Goal: Information Seeking & Learning: Learn about a topic

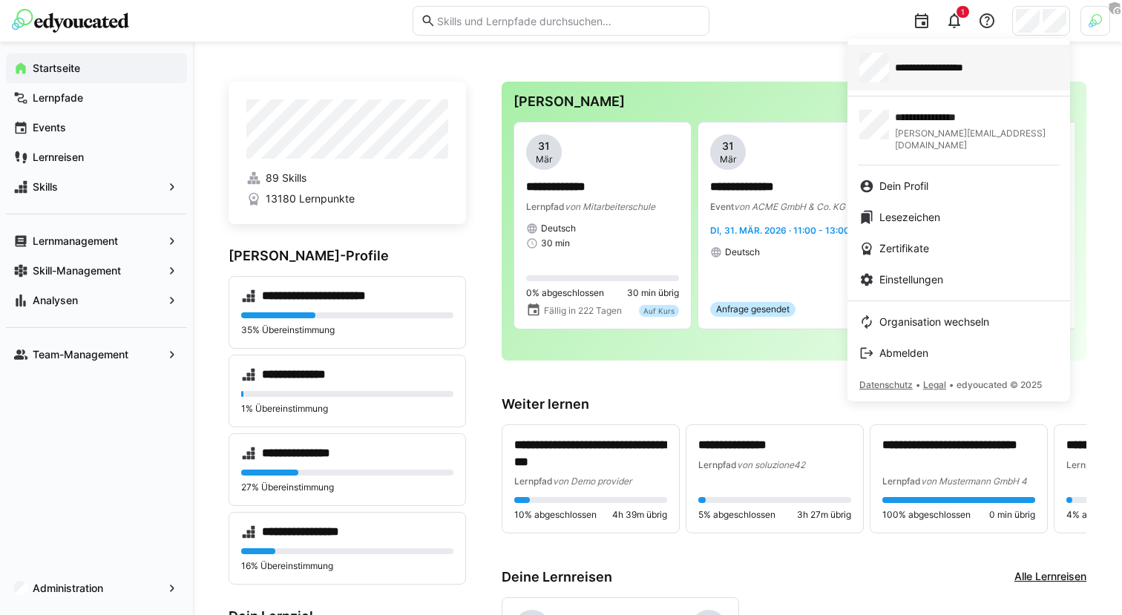
click at [973, 62] on span "**********" at bounding box center [950, 67] width 110 height 15
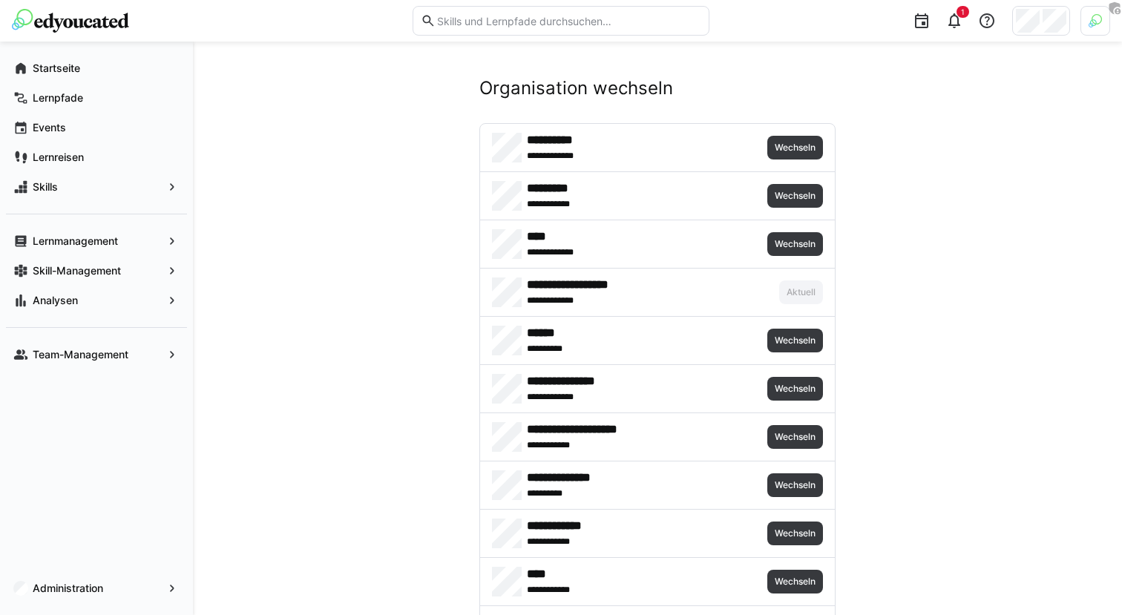
scroll to position [6213, 0]
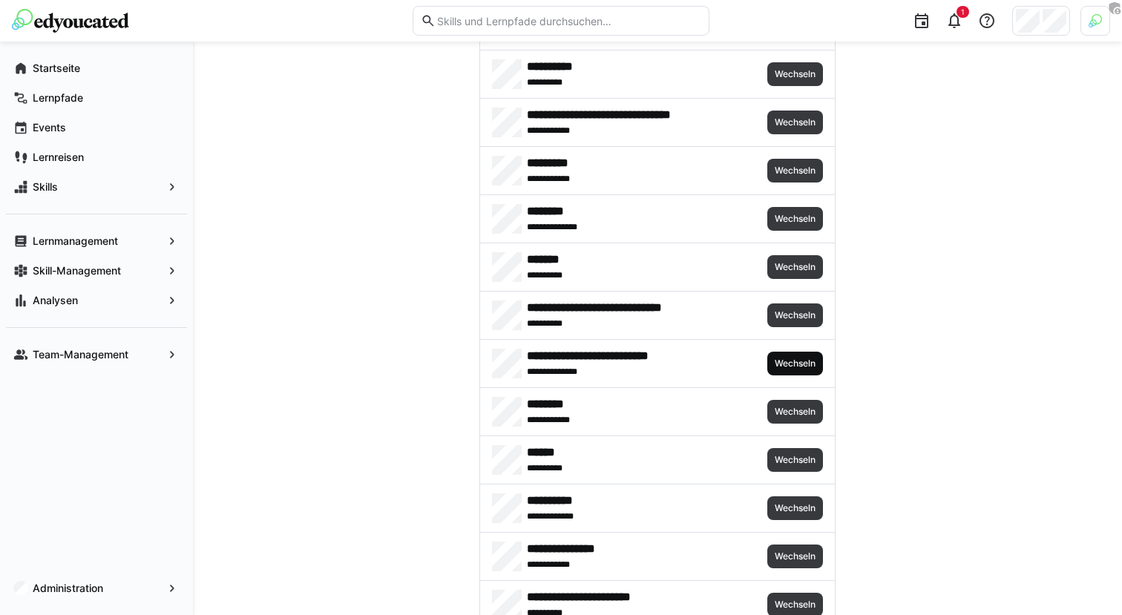
click at [792, 361] on span "Wechseln" at bounding box center [795, 364] width 44 height 12
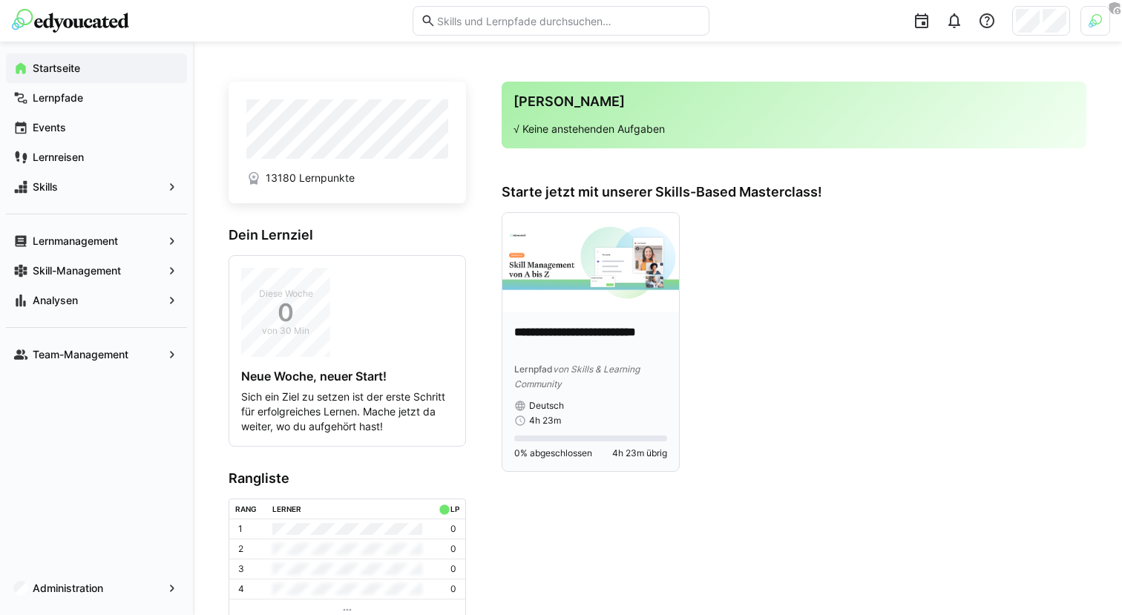
click at [576, 327] on p "**********" at bounding box center [590, 341] width 153 height 34
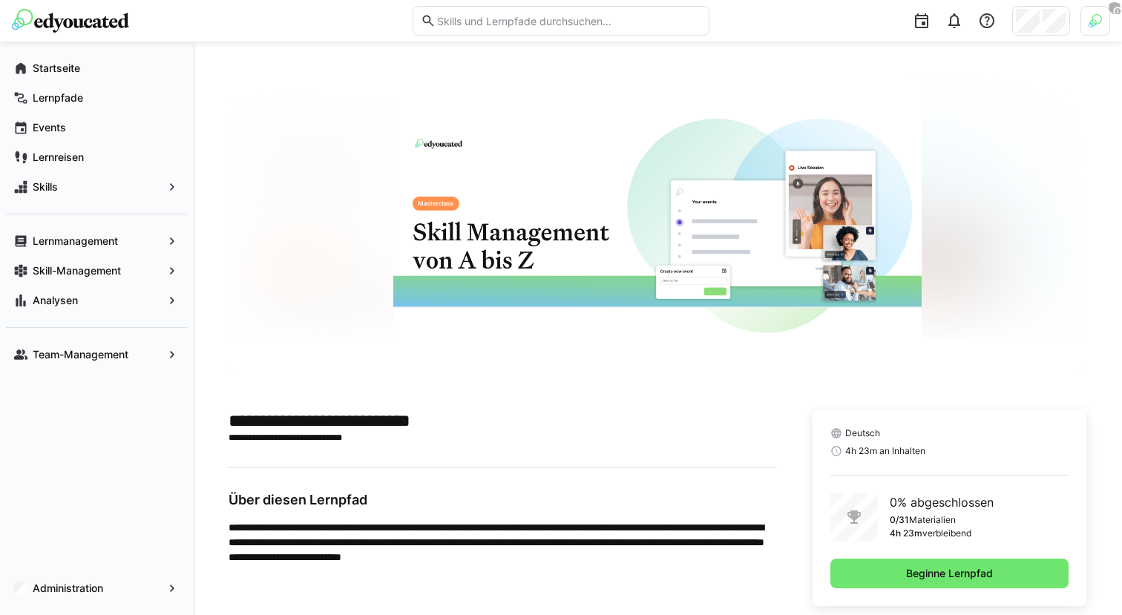
scroll to position [27, 0]
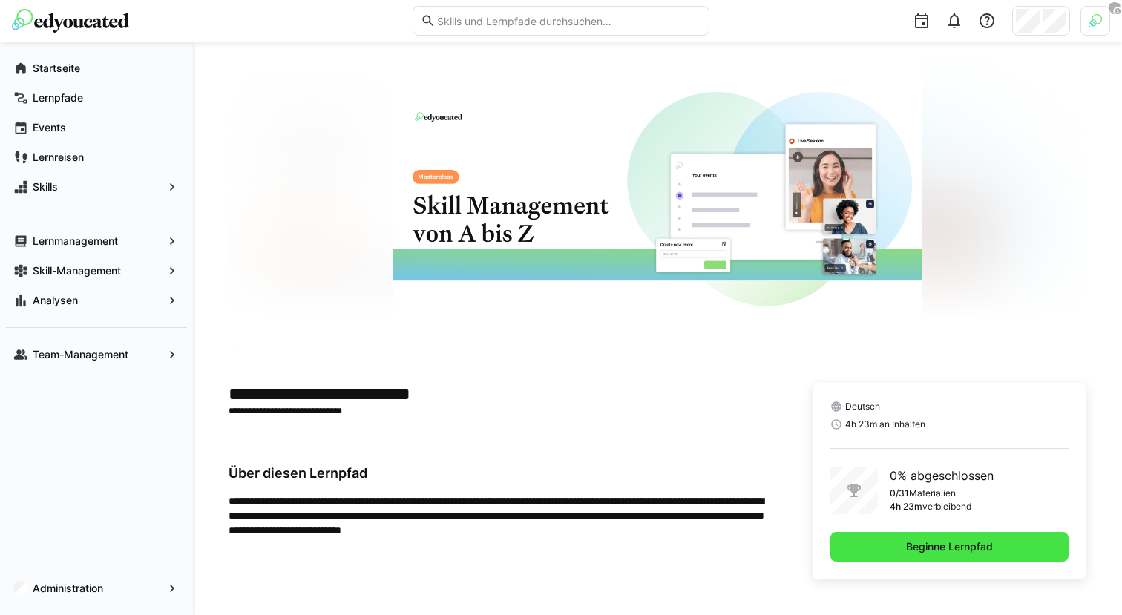
click at [925, 544] on span "Beginne Lernpfad" at bounding box center [949, 546] width 91 height 15
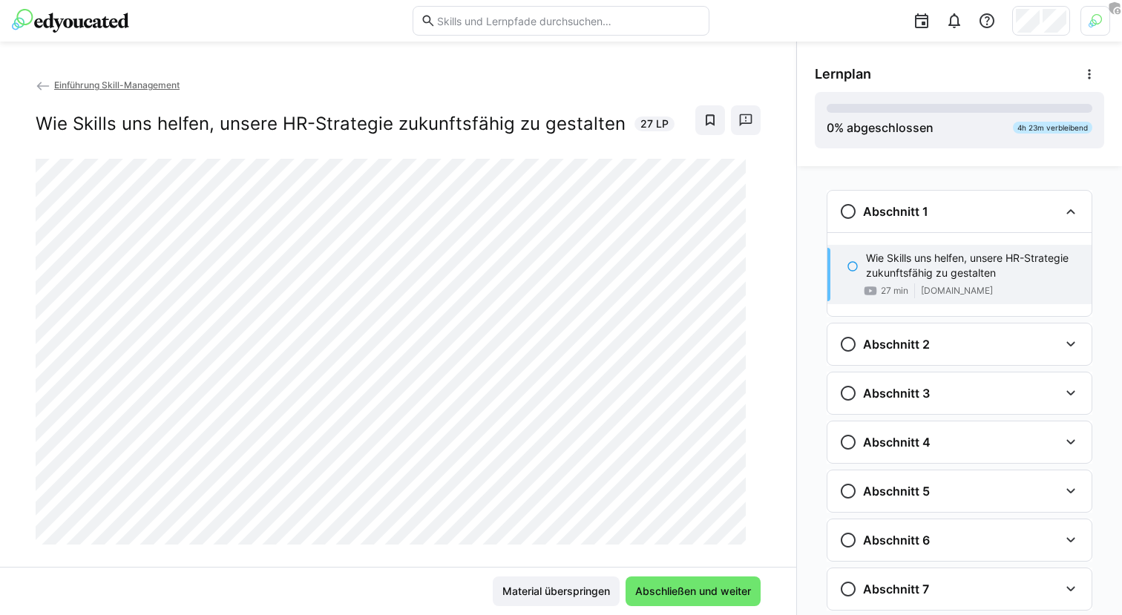
scroll to position [7, 0]
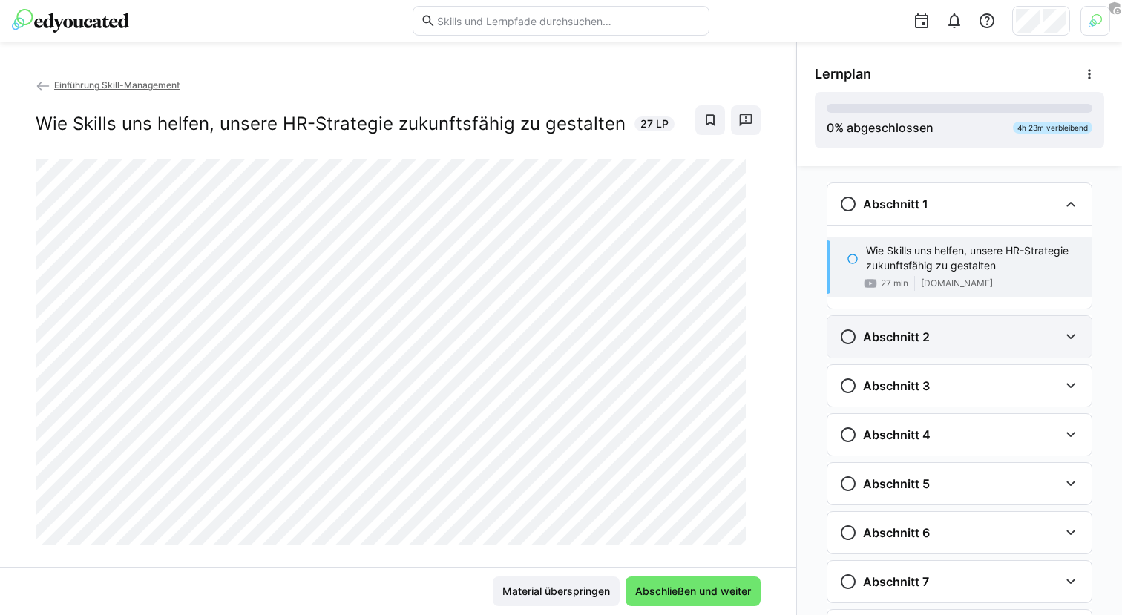
click at [936, 334] on div "Abschnitt 2" at bounding box center [949, 337] width 220 height 18
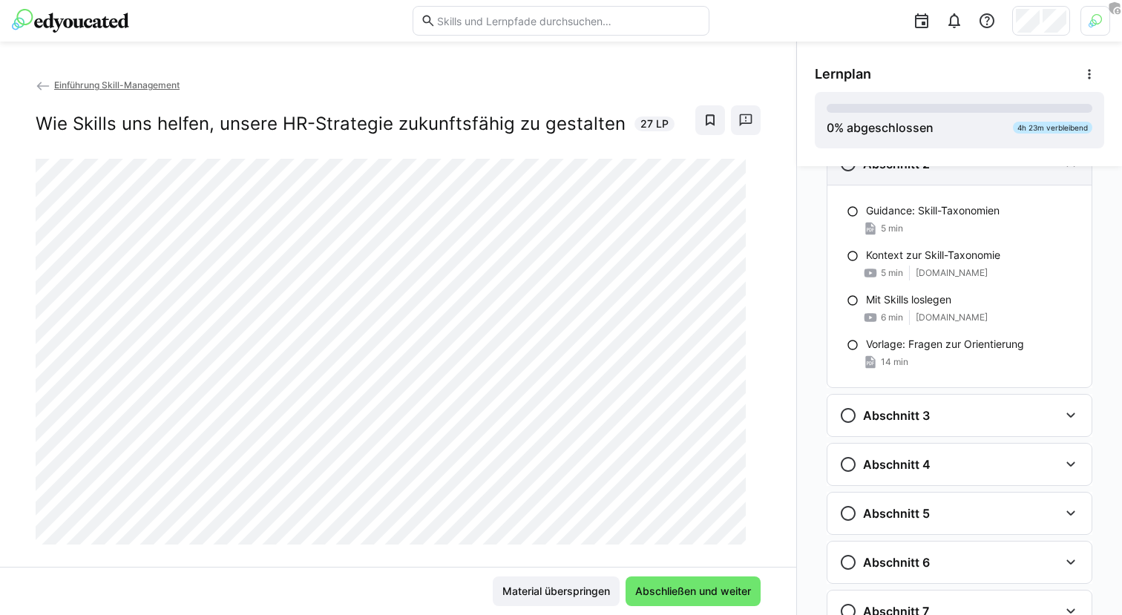
scroll to position [183, 0]
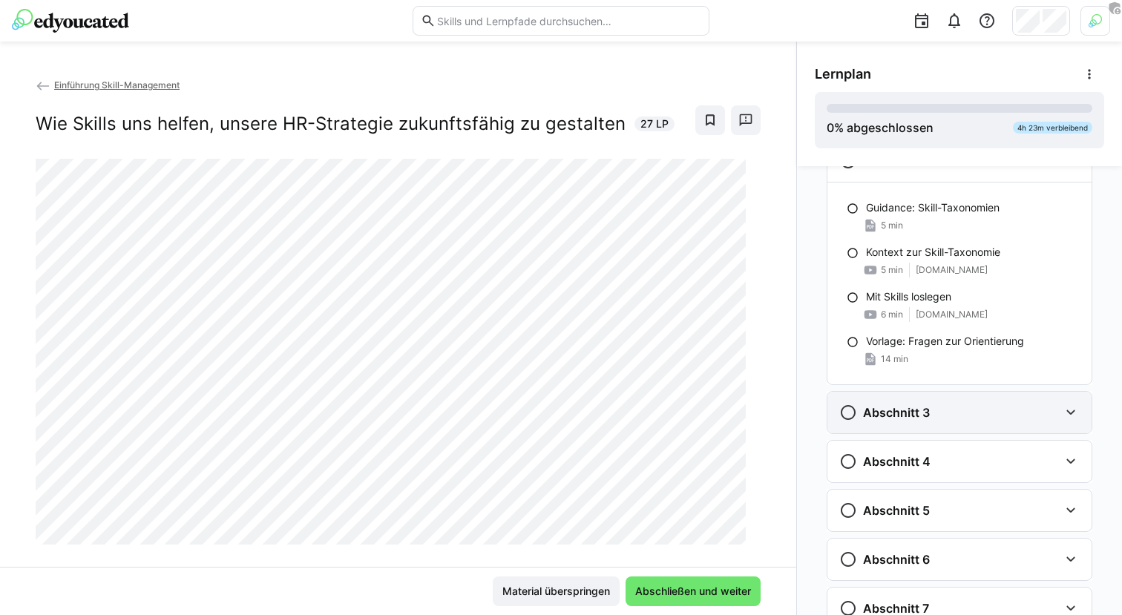
click at [927, 420] on div "Abschnitt 3" at bounding box center [949, 413] width 220 height 18
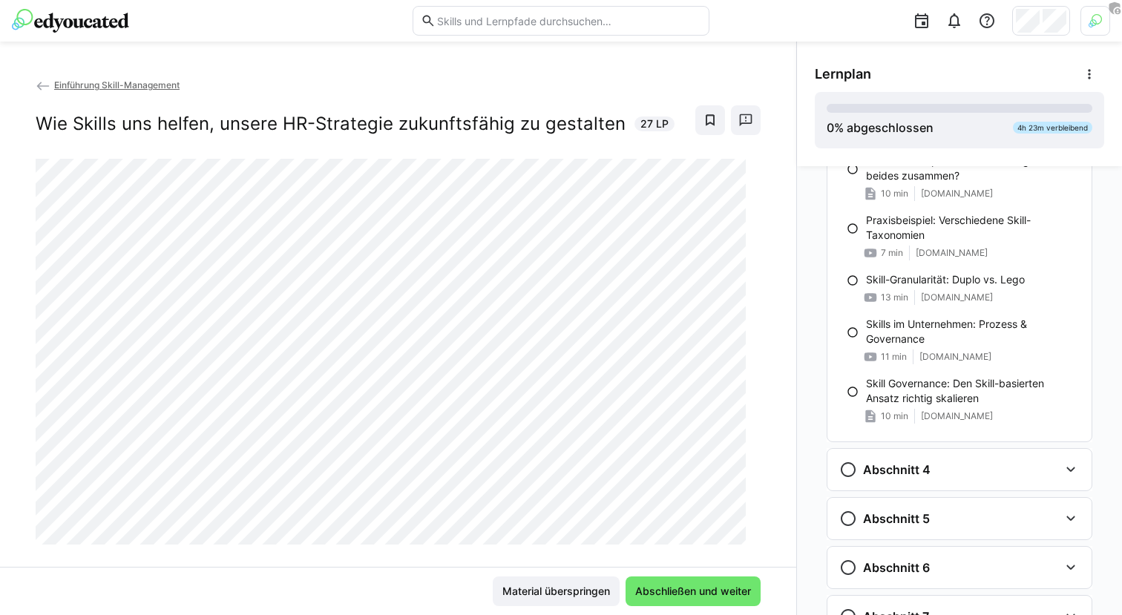
scroll to position [552, 0]
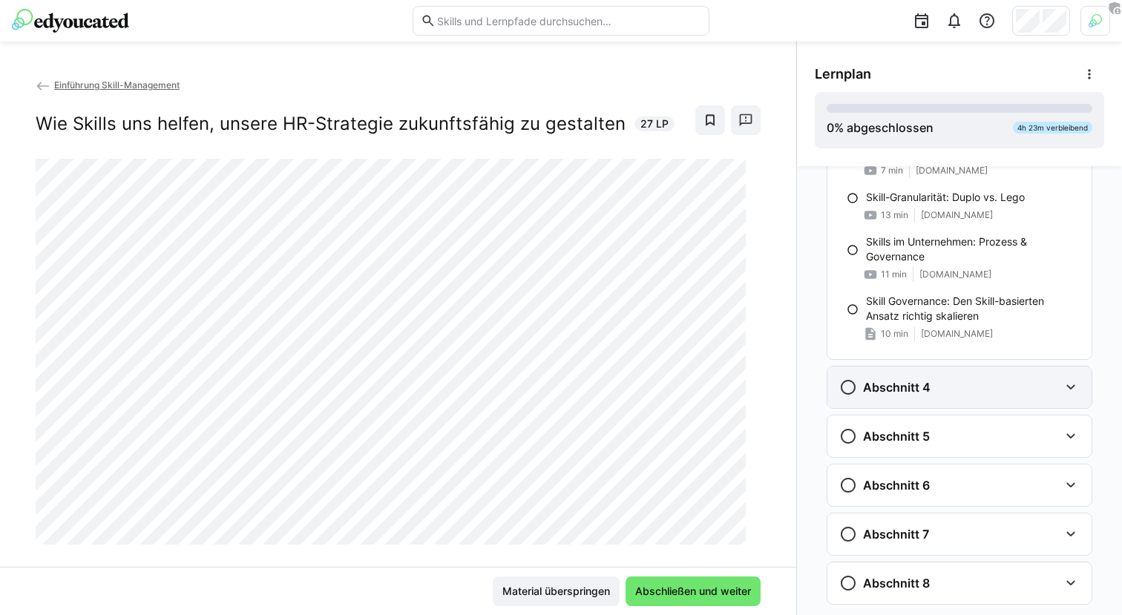
click at [991, 383] on div "Abschnitt 4" at bounding box center [949, 387] width 220 height 18
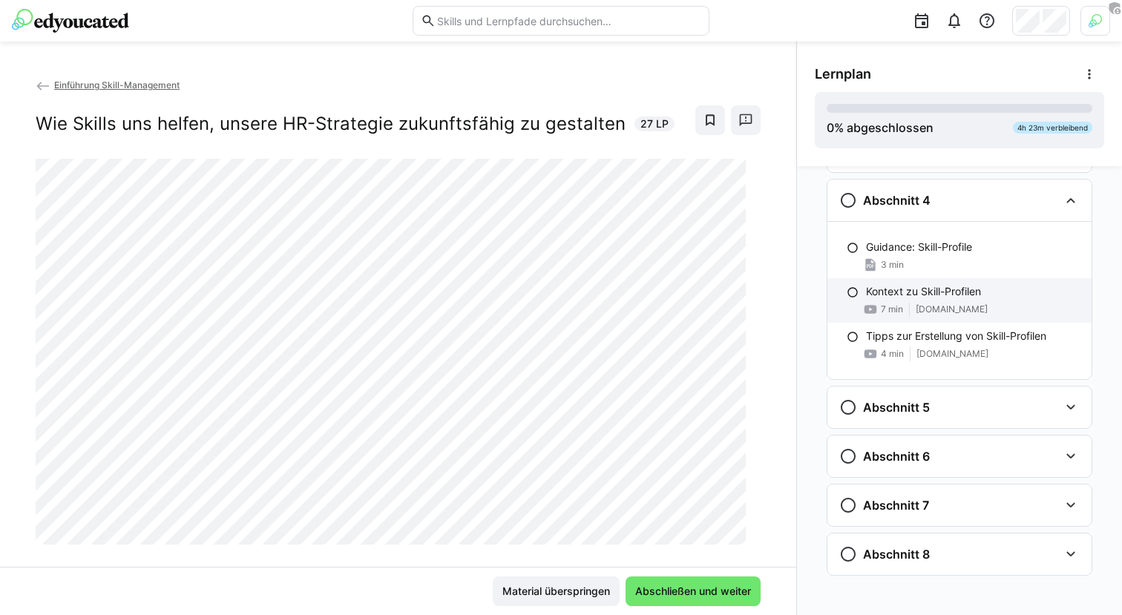
scroll to position [802, 0]
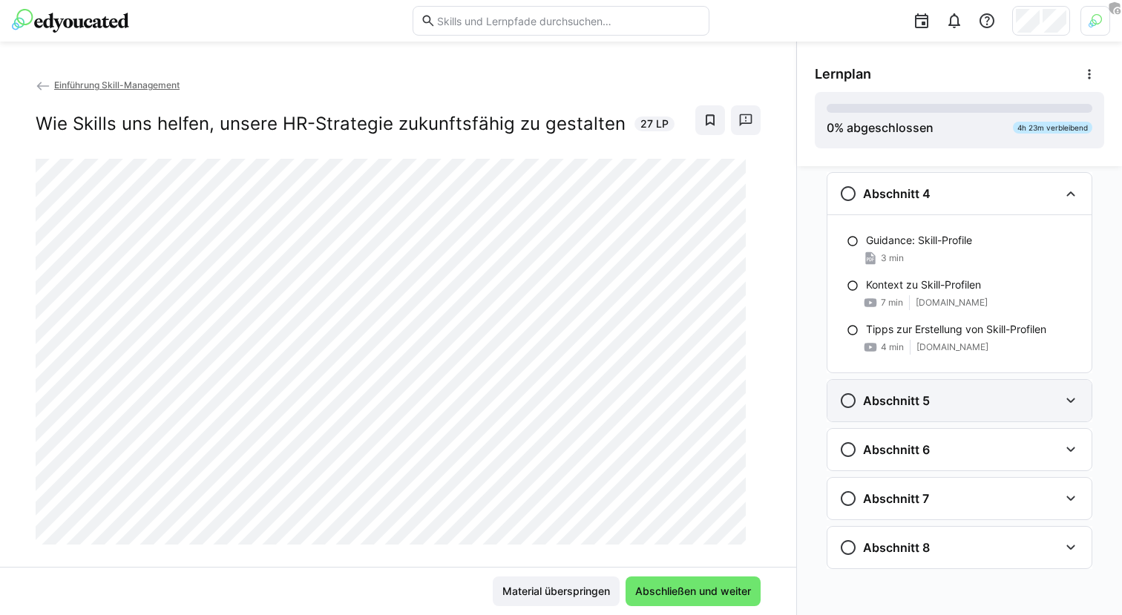
click at [987, 415] on div "Abschnitt 5" at bounding box center [959, 401] width 264 height 42
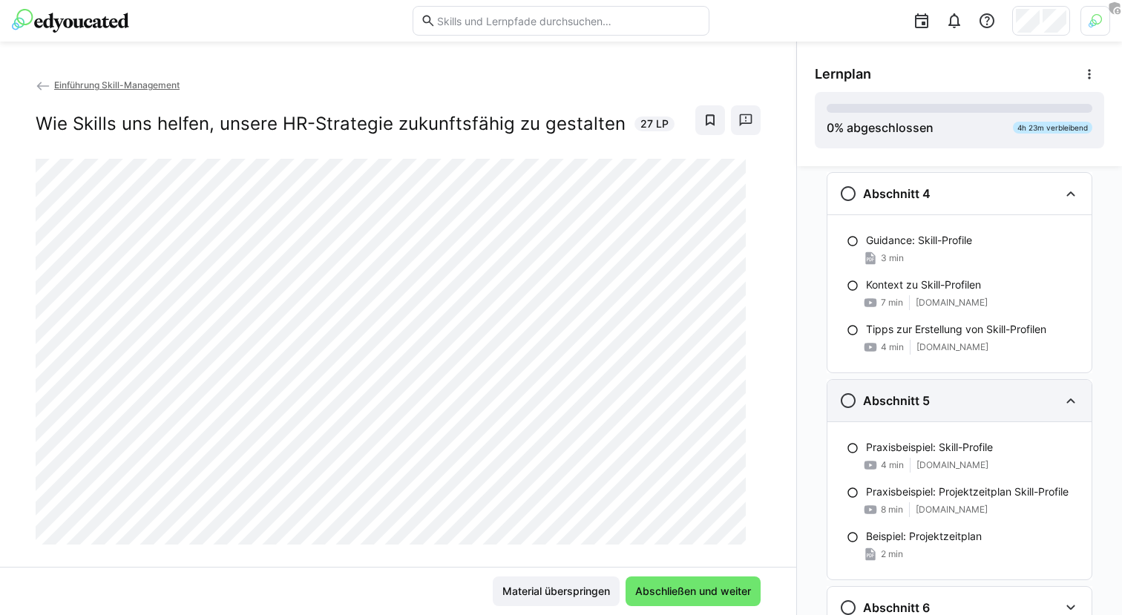
scroll to position [960, 0]
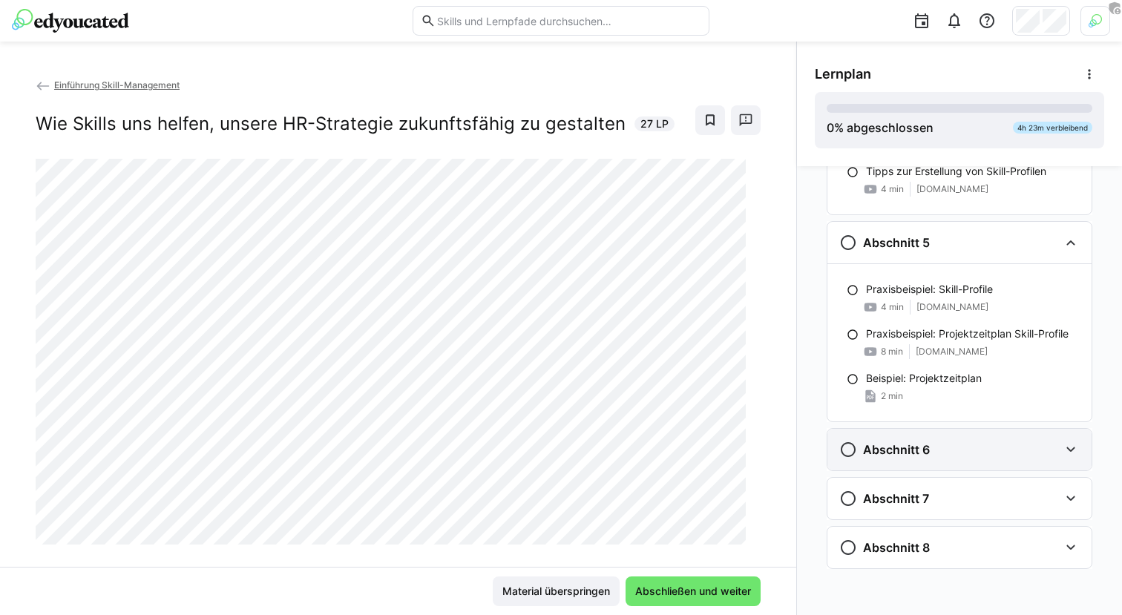
click at [930, 440] on div "Abschnitt 6" at bounding box center [959, 450] width 264 height 42
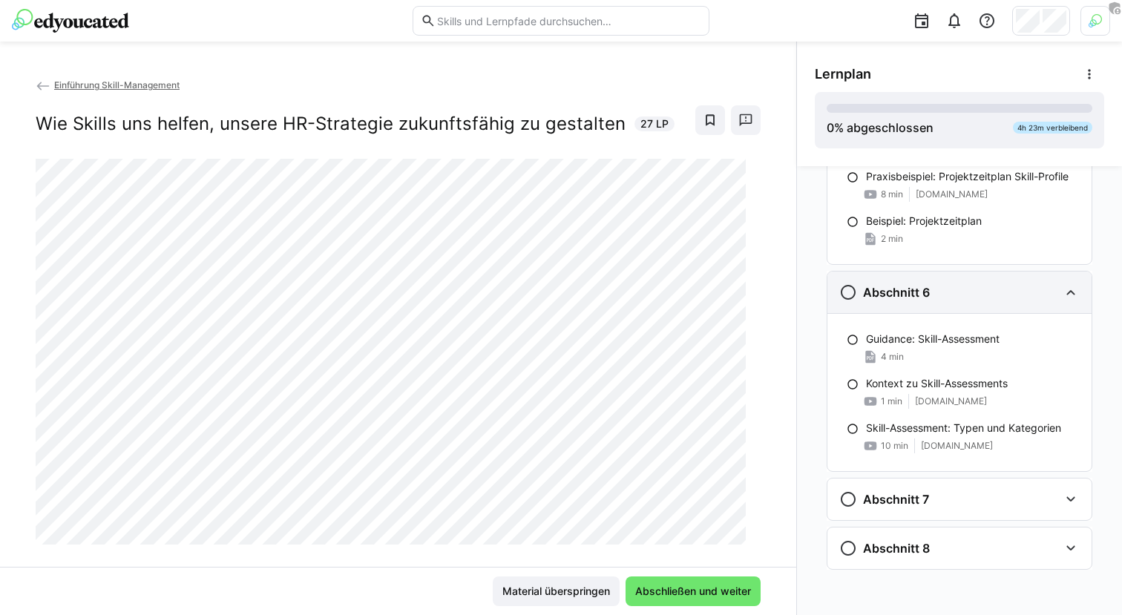
scroll to position [1118, 0]
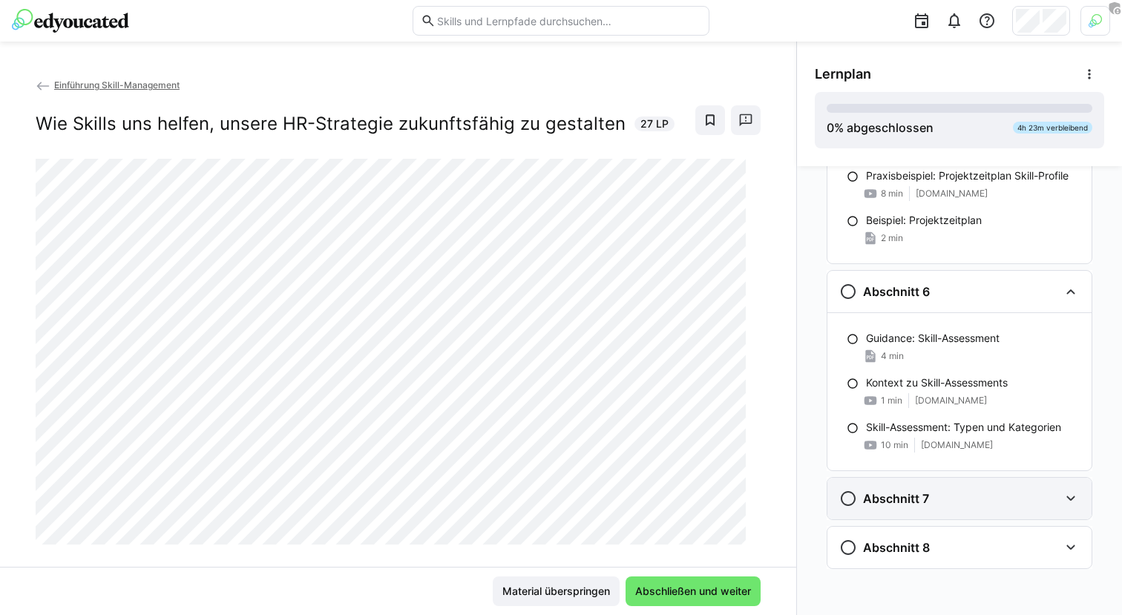
click at [985, 495] on div "Abschnitt 7" at bounding box center [949, 499] width 220 height 18
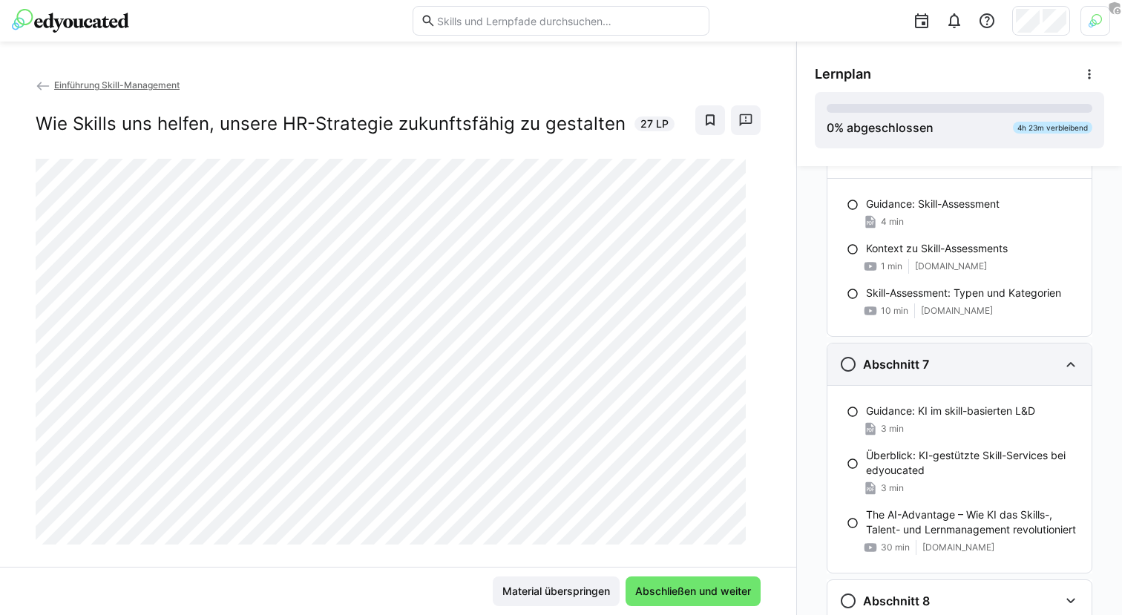
scroll to position [1306, 0]
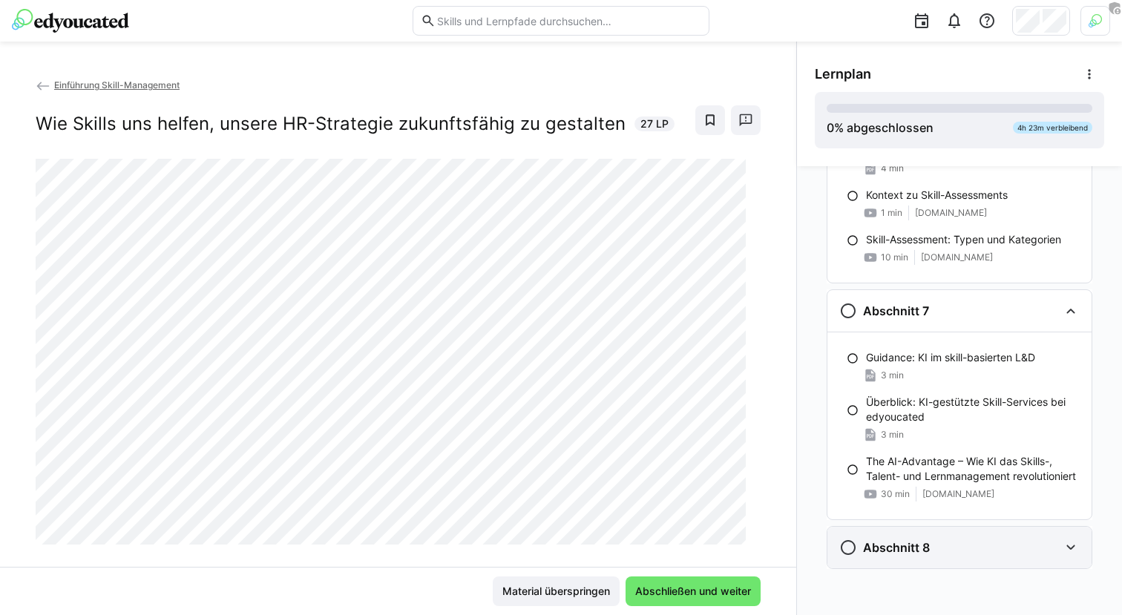
click at [967, 545] on div "Abschnitt 8" at bounding box center [949, 548] width 220 height 18
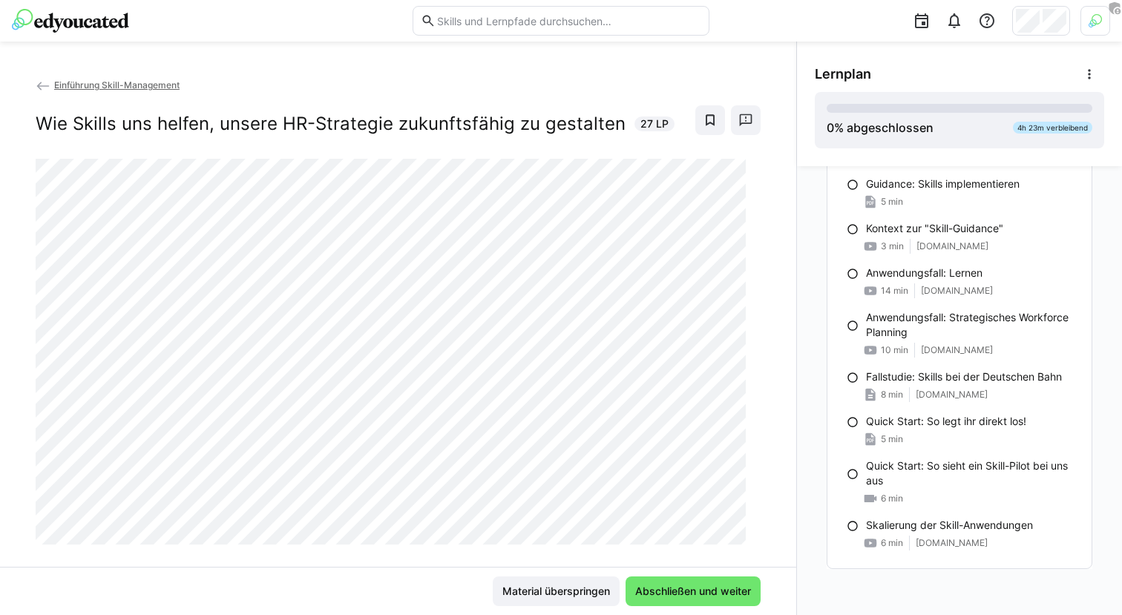
scroll to position [24, 0]
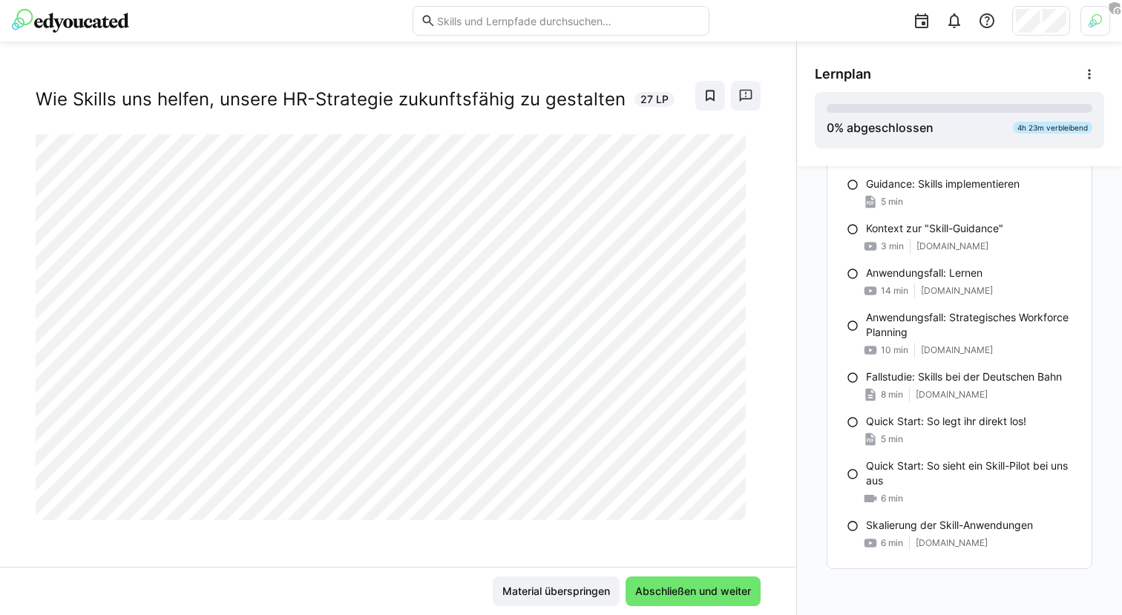
click at [474, 525] on div "Einführung Skill-Management Wie Skills uns helfen, unsere HR-Strategie zukunfts…" at bounding box center [398, 322] width 796 height 490
